Goal: Complete application form

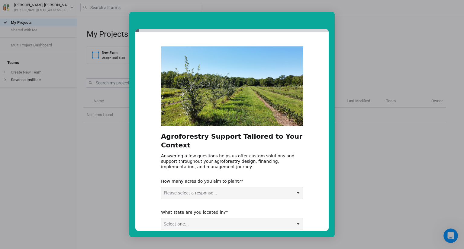
click at [344, 56] on div "Intercom messenger" at bounding box center [232, 124] width 464 height 249
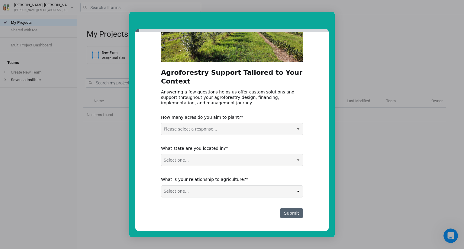
scroll to position [65, 0]
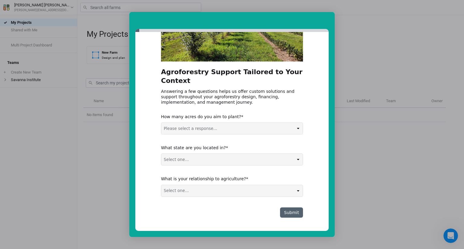
click at [235, 127] on select "Please select a response... 0-5 acres 5-50 acres 50-100 acres 100+ acres" at bounding box center [231, 128] width 141 height 11
click at [239, 158] on select "Select one... Non-US AL AK AZ AR CA CO CT DE FL GA HI ID IL IN IA KS KY LA ME M…" at bounding box center [231, 159] width 141 height 11
click at [232, 189] on select "Select one... Agribusiness / Co-op Farmer / Landowner Agri-Food Supply Chain Fo…" at bounding box center [231, 190] width 141 height 11
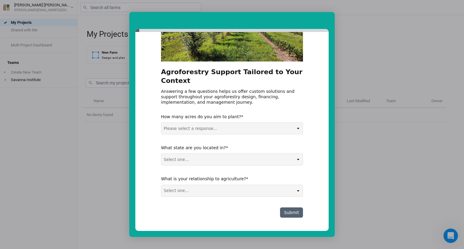
click at [232, 189] on select "Select one... Agribusiness / Co-op Farmer / Landowner Agri-Food Supply Chain Fo…" at bounding box center [231, 190] width 141 height 11
click at [357, 189] on div "Intercom messenger" at bounding box center [232, 124] width 464 height 249
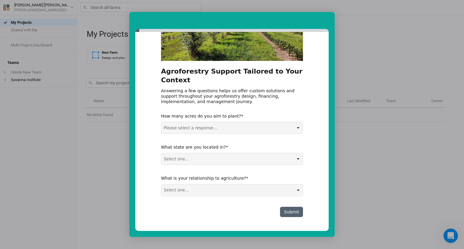
scroll to position [65, 0]
click at [264, 133] on select "Please select a response... 0-5 acres 5-50 acres 50-100 acres 100+ acres" at bounding box center [231, 127] width 141 height 11
select select "50-100 acres"
click at [161, 122] on select "Please select a response... 0-5 acres 5-50 acres 50-100 acres 100+ acres" at bounding box center [231, 127] width 141 height 11
click at [233, 166] on div "Agroforestry Support Tailored to Your Context Answering a few questions helps u…" at bounding box center [232, 99] width 142 height 236
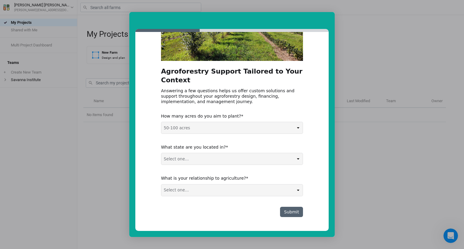
click at [225, 163] on select "Select one... Non-US AL AK AZ AR CA CO CT DE FL GA HI ID IL IN IA KS KY LA ME M…" at bounding box center [231, 158] width 141 height 11
select select "MN"
click at [161, 153] on select "Select one... Non-US AL AK AZ AR CA CO CT DE FL GA HI ID IL IN IA KS KY LA ME M…" at bounding box center [231, 158] width 141 height 11
click at [197, 193] on select "Select one... Agribusiness / Co-op Farmer / Landowner Agri-Food Supply Chain Fo…" at bounding box center [231, 190] width 141 height 11
select select "Technical Service Provider / Agronomic Advisory"
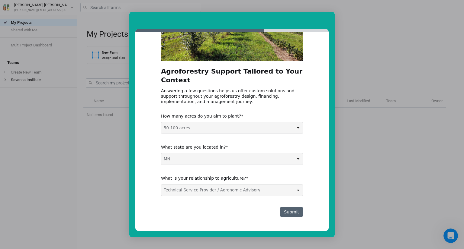
click at [161, 185] on select "Select one... Agribusiness / Co-op Farmer / Landowner Agri-Food Supply Chain Fo…" at bounding box center [231, 190] width 141 height 11
click at [288, 215] on button "Submit" at bounding box center [291, 212] width 23 height 10
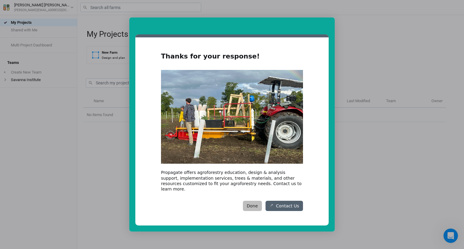
click at [258, 207] on button "Done" at bounding box center [252, 206] width 19 height 10
